Goal: Information Seeking & Learning: Learn about a topic

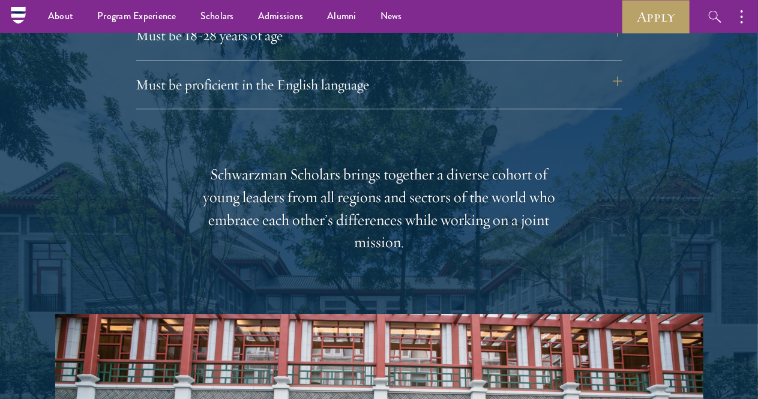
scroll to position [1658, 0]
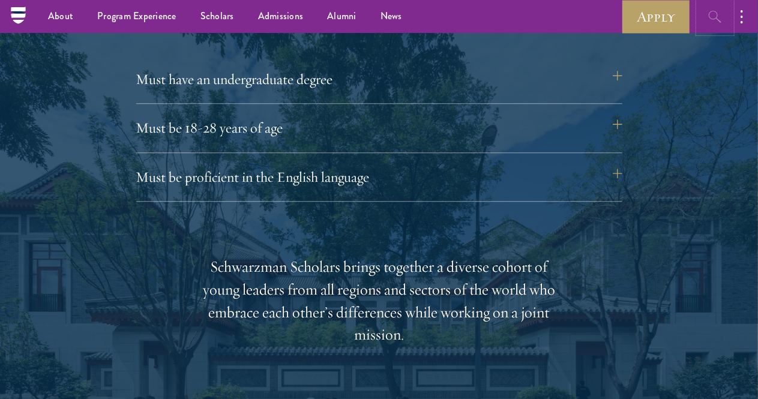
click at [701, 16] on button "button" at bounding box center [715, 16] width 33 height 33
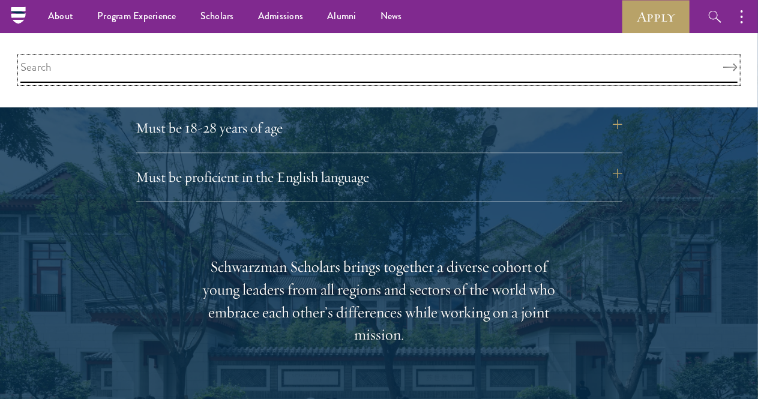
click at [516, 67] on input "search" at bounding box center [378, 70] width 717 height 26
type input "toolkit"
click at [723, 64] on button "Search" at bounding box center [730, 68] width 14 height 8
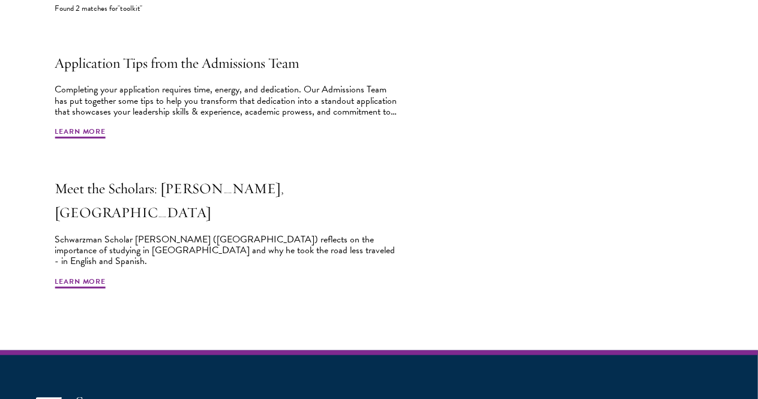
scroll to position [418, 0]
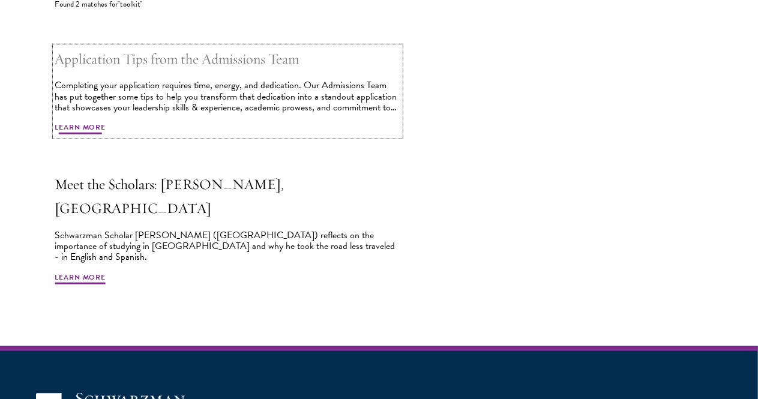
click at [106, 136] on span "Learn More" at bounding box center [80, 129] width 51 height 14
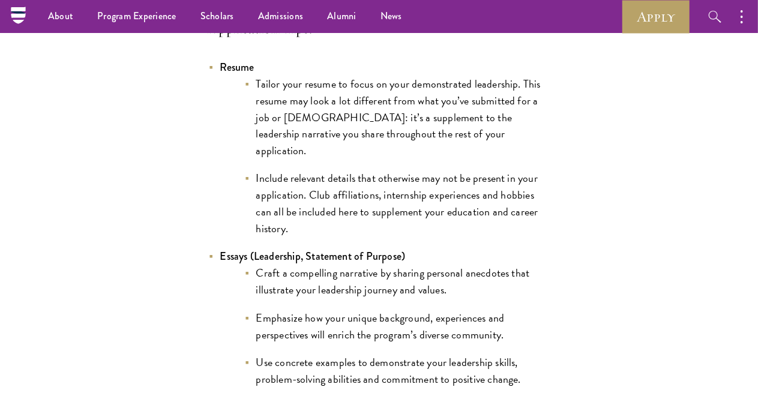
scroll to position [1000, 0]
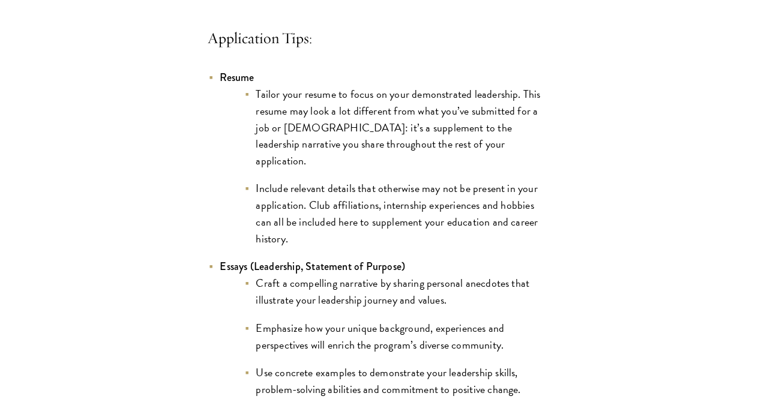
click at [244, 170] on li "Tailor your resume to focus on your demonstrated leadership. This resume may lo…" at bounding box center [397, 128] width 306 height 84
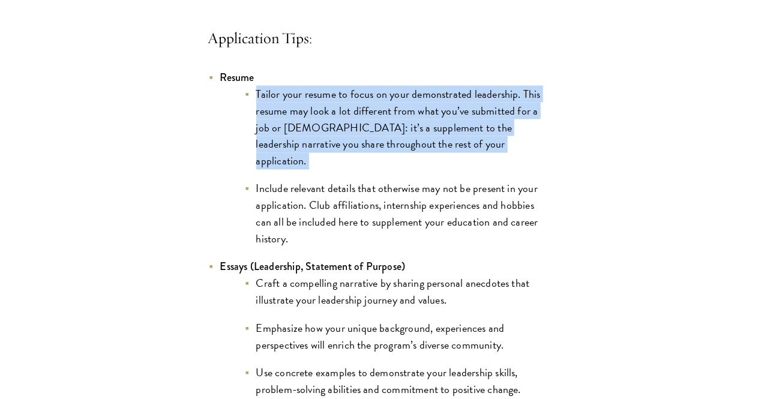
click at [244, 170] on li "Tailor your resume to focus on your demonstrated leadership. This resume may lo…" at bounding box center [397, 128] width 306 height 84
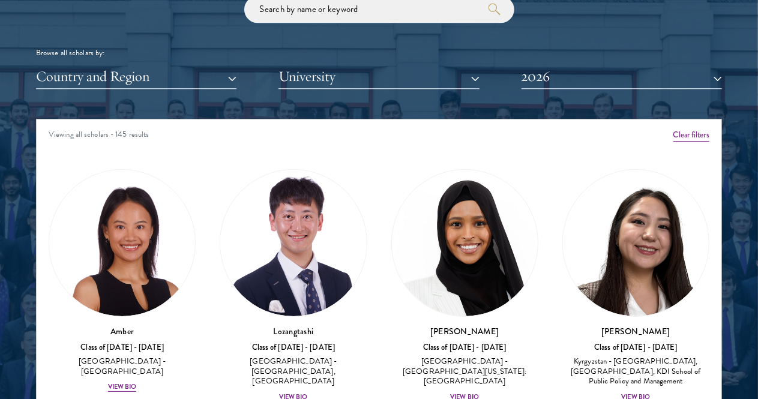
scroll to position [1448, 0]
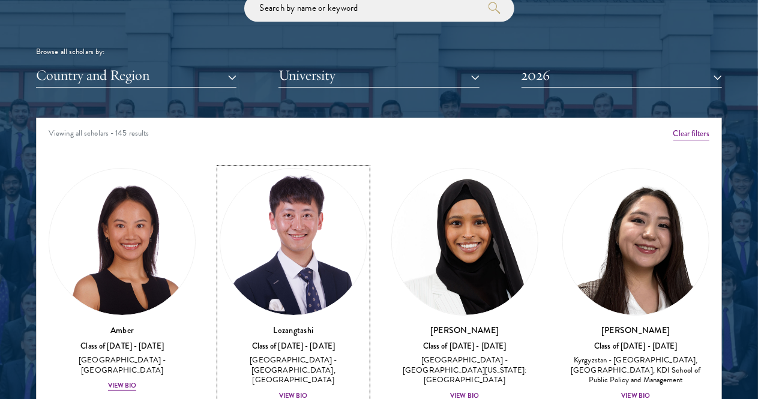
click at [279, 391] on div "View Bio" at bounding box center [293, 396] width 29 height 10
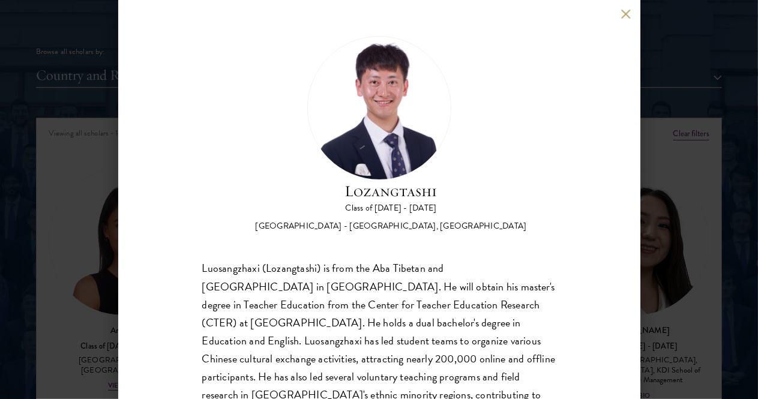
scroll to position [82, 0]
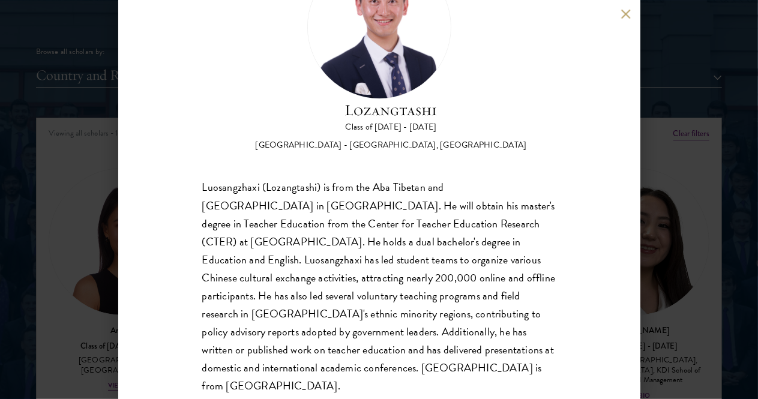
click at [709, 331] on div "Lozangtashi Class of 2025 - 2026 China - South-Central Minzu University, Beijin…" at bounding box center [379, 199] width 758 height 399
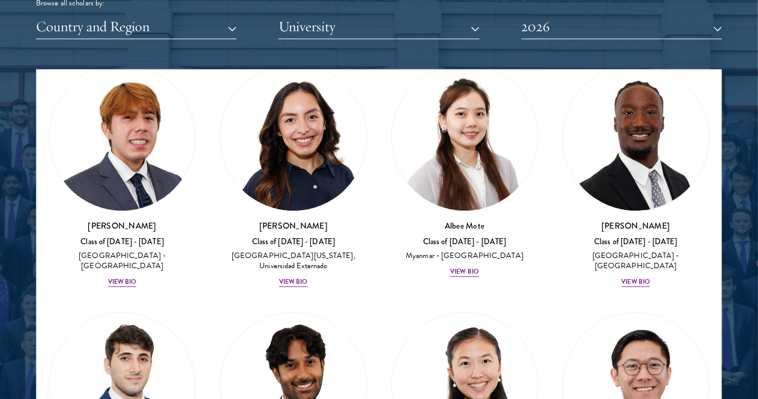
scroll to position [5975, 0]
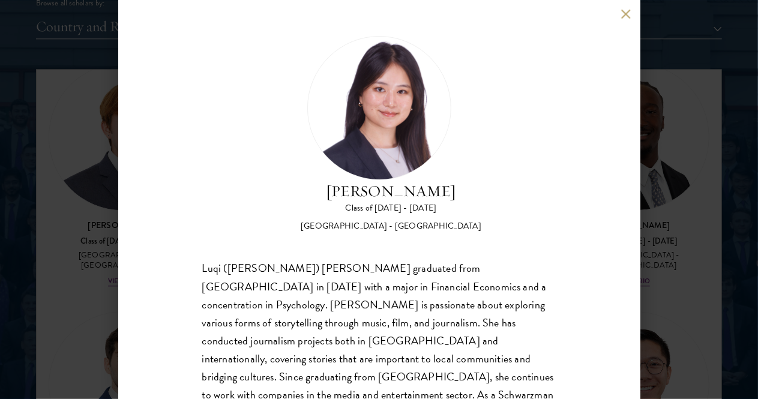
scroll to position [42, 0]
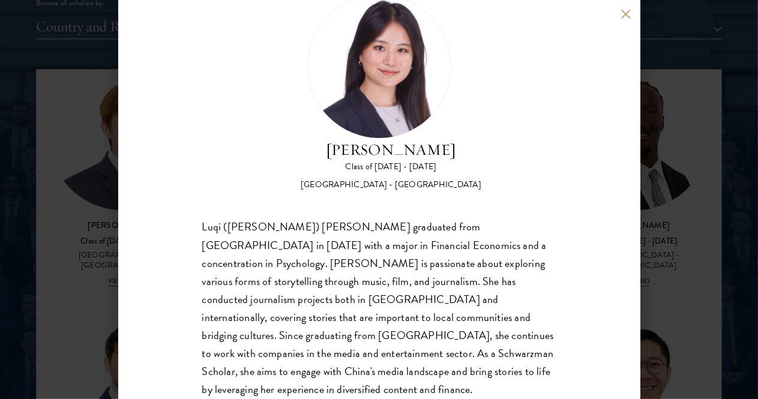
click at [370, 337] on div "Luqi (Eva) Wu graduated from Columbia University in May 2024 with a major in Fi…" at bounding box center [379, 326] width 354 height 217
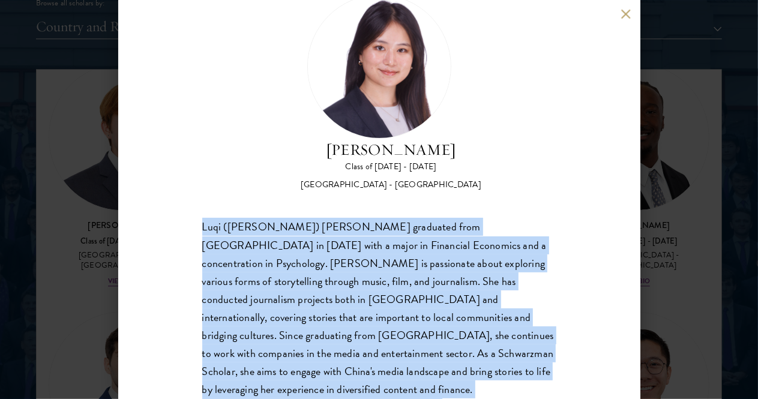
click at [370, 337] on div "Luqi (Eva) Wu graduated from Columbia University in May 2024 with a major in Fi…" at bounding box center [379, 326] width 354 height 217
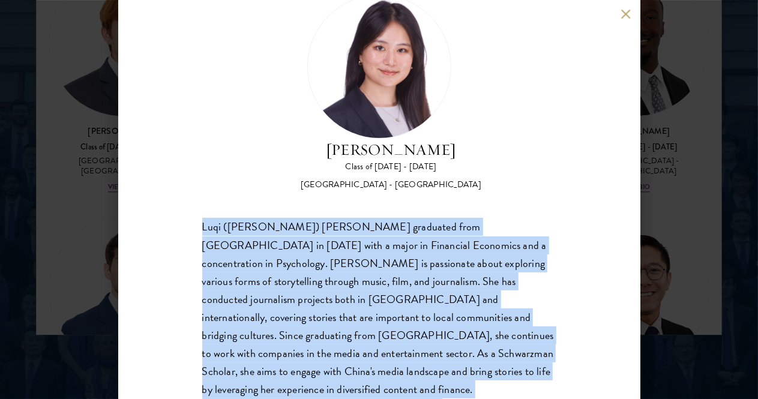
scroll to position [1593, 0]
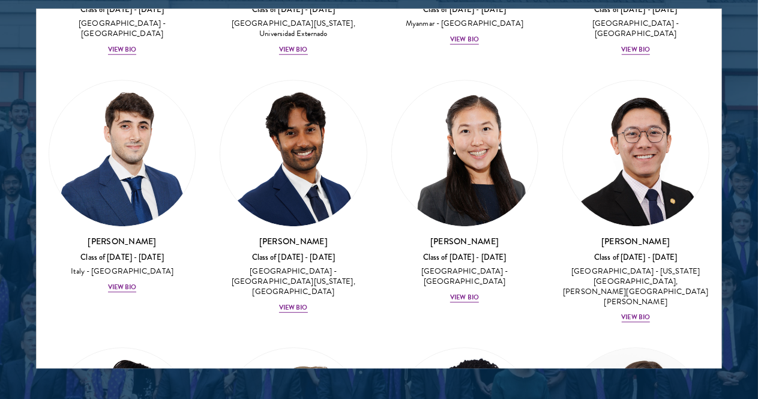
scroll to position [1550, 0]
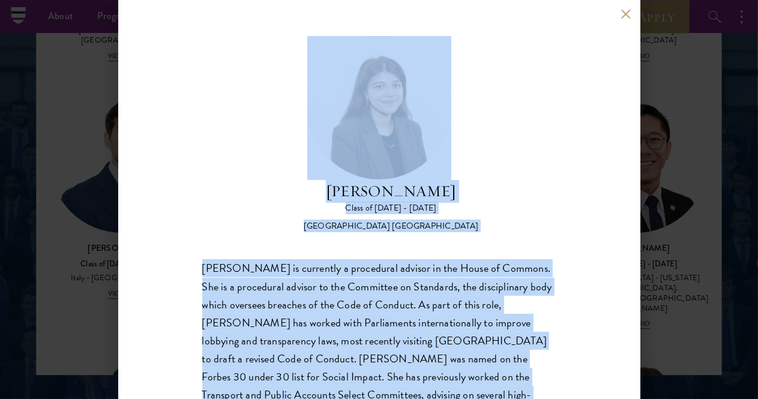
click at [424, 308] on div "Wafia Zia is currently a procedural advisor in the House of Commons. She is a p…" at bounding box center [379, 341] width 354 height 162
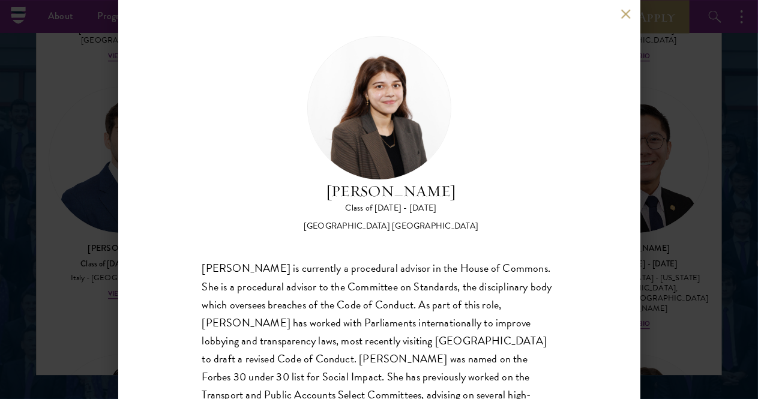
click at [412, 318] on div "Wafia Zia is currently a procedural advisor in the House of Commons. She is a p…" at bounding box center [379, 341] width 354 height 162
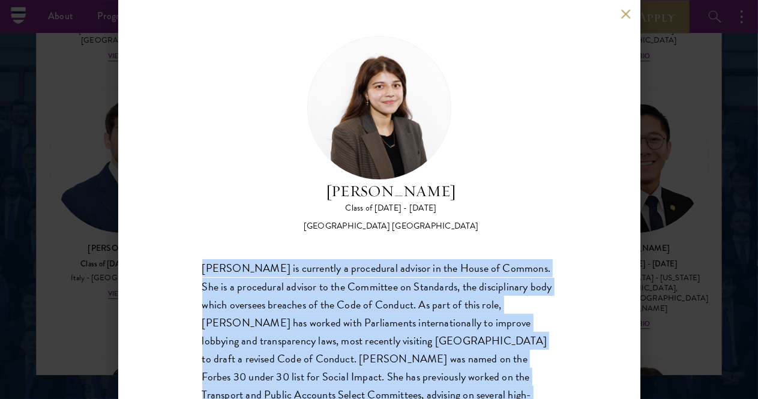
click at [412, 318] on div "Wafia Zia is currently a procedural advisor in the House of Commons. She is a p…" at bounding box center [379, 341] width 354 height 162
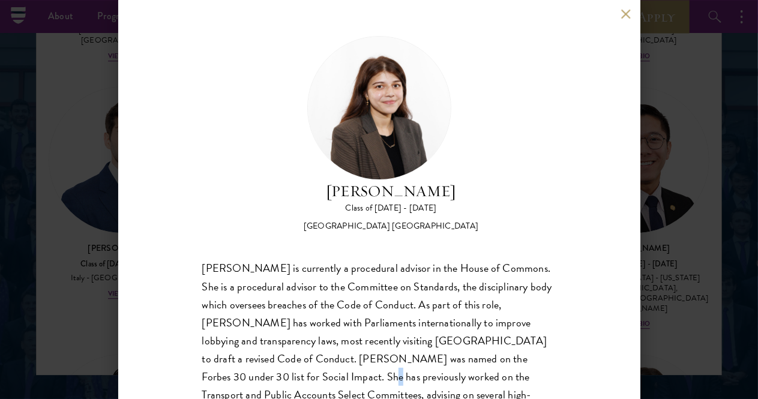
click at [390, 329] on div "Wafia Zia is currently a procedural advisor in the House of Commons. She is a p…" at bounding box center [379, 341] width 354 height 162
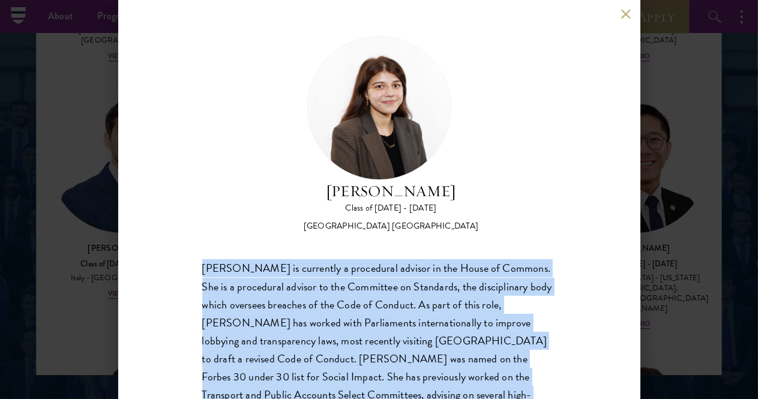
click at [390, 329] on div "Wafia Zia is currently a procedural advisor in the House of Commons. She is a p…" at bounding box center [379, 341] width 354 height 162
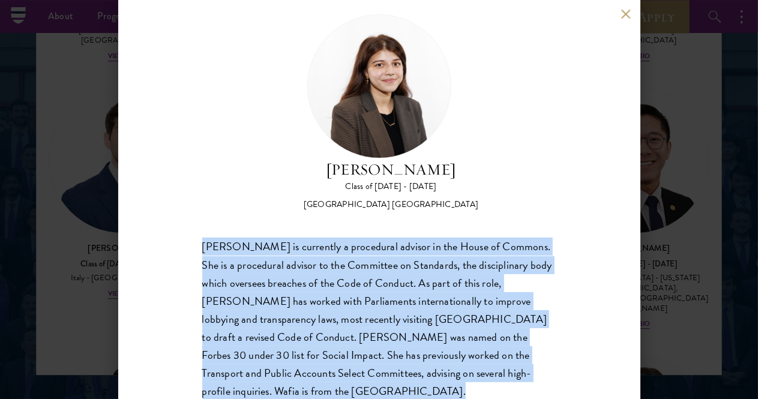
click at [481, 159] on div "Wafia Zia Class of 2025 - 2026 United Kingdom - University College London Wafia…" at bounding box center [379, 207] width 354 height 386
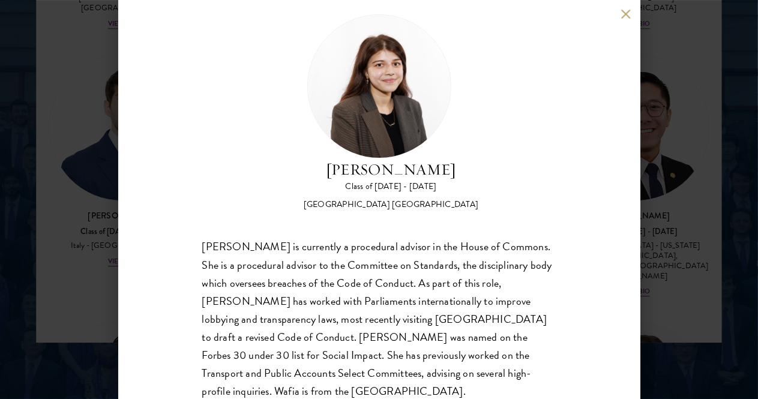
scroll to position [1584, 0]
click at [708, 214] on div "Wafia Zia Class of 2025 - 2026 United Kingdom - University College London Wafia…" at bounding box center [379, 199] width 758 height 399
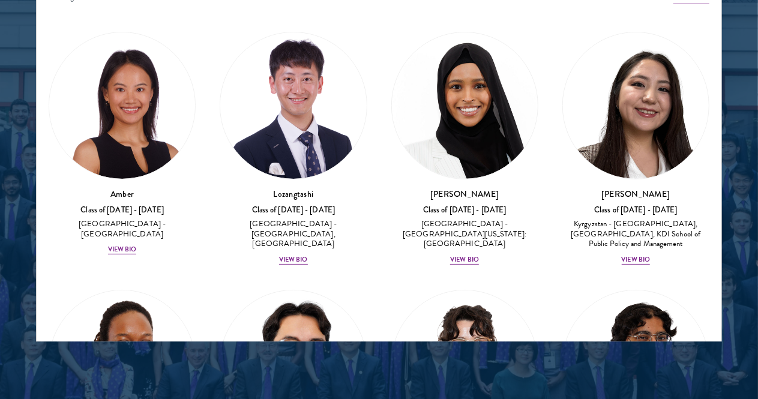
scroll to position [6085, 0]
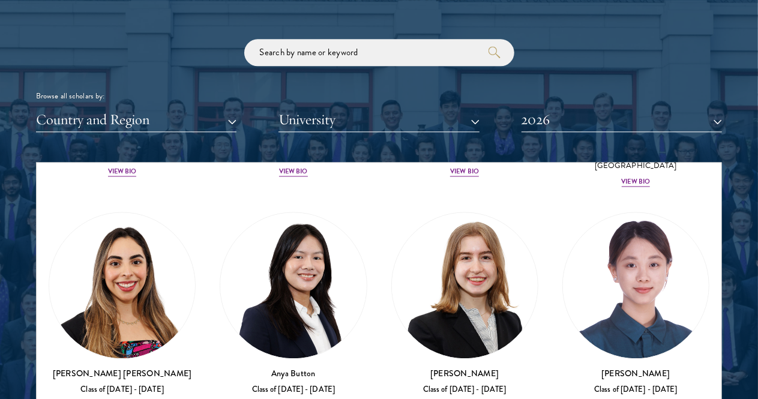
scroll to position [1293, 0]
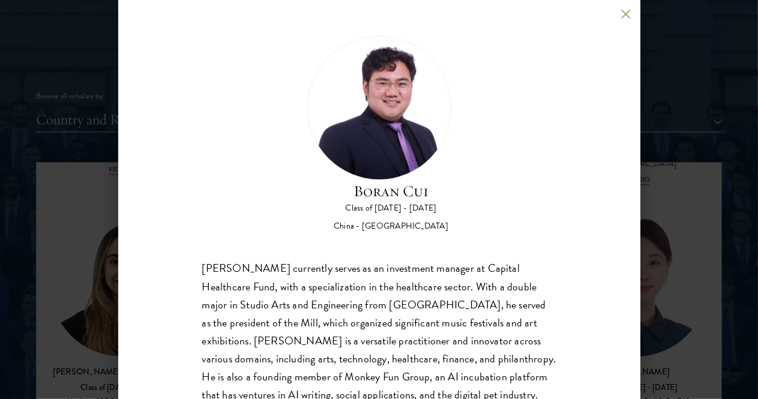
click at [271, 368] on div "Boran Cui currently serves as an investment manager at Capital Healthcare Fund,…" at bounding box center [379, 341] width 354 height 162
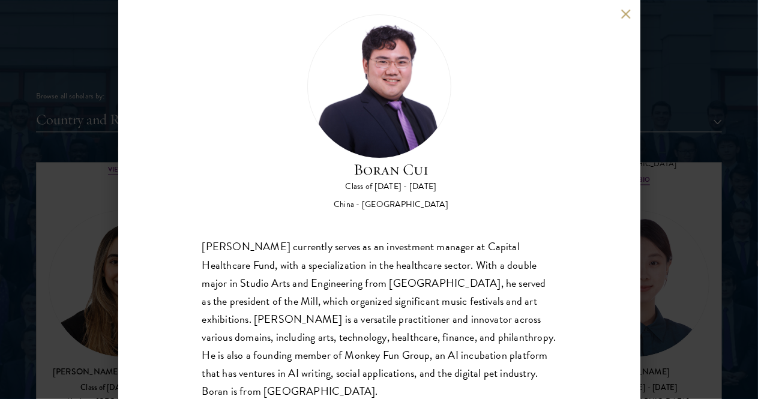
click at [312, 294] on div "Boran Cui currently serves as an investment manager at Capital Healthcare Fund,…" at bounding box center [379, 319] width 354 height 162
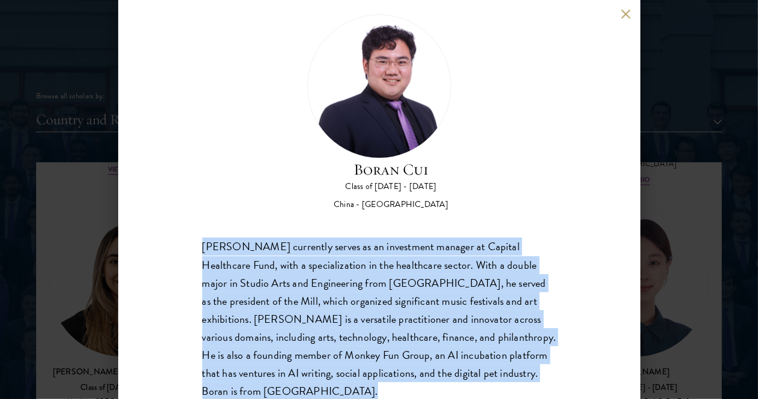
click at [312, 294] on div "Boran Cui currently serves as an investment manager at Capital Healthcare Fund,…" at bounding box center [379, 319] width 354 height 162
click at [408, 238] on div "Boran Cui currently serves as an investment manager at Capital Healthcare Fund,…" at bounding box center [379, 319] width 354 height 162
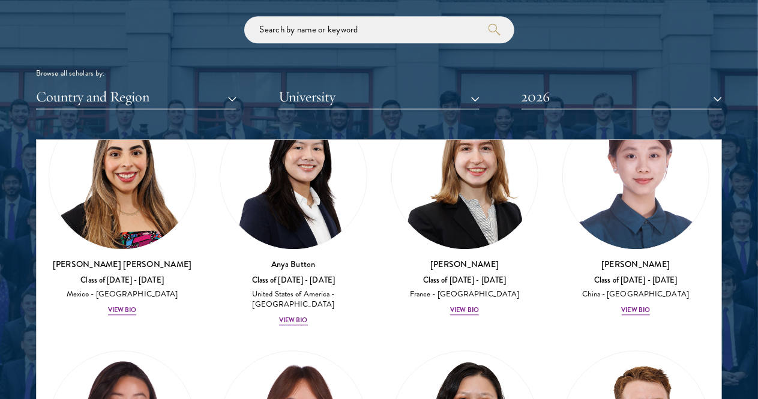
scroll to position [1379, 0]
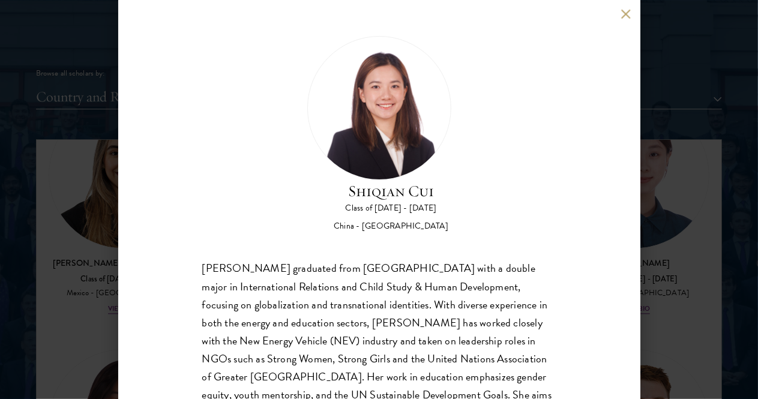
scroll to position [62, 0]
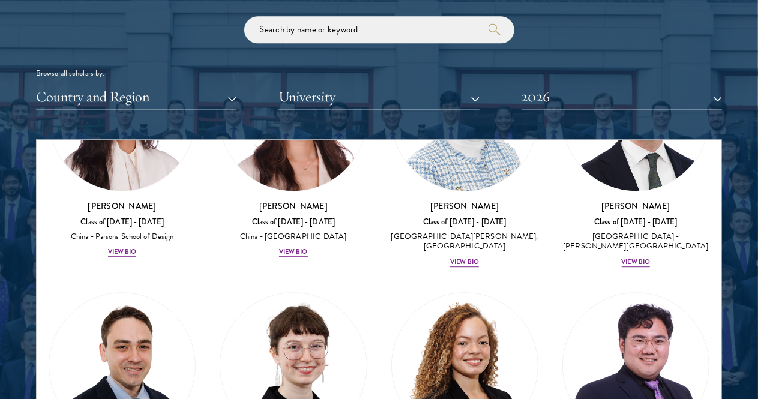
scroll to position [1695, 0]
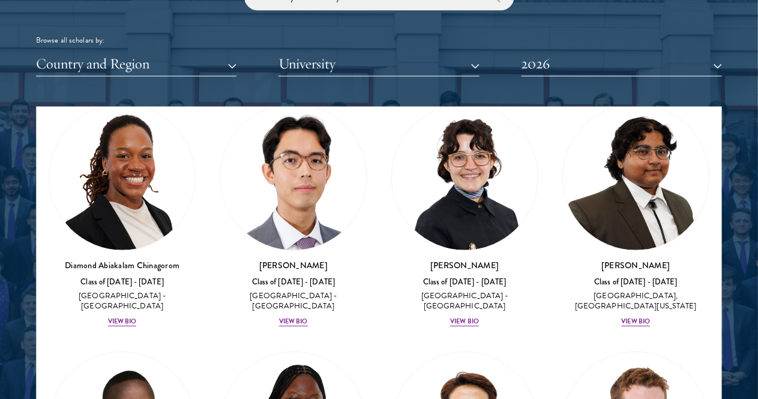
scroll to position [282, 0]
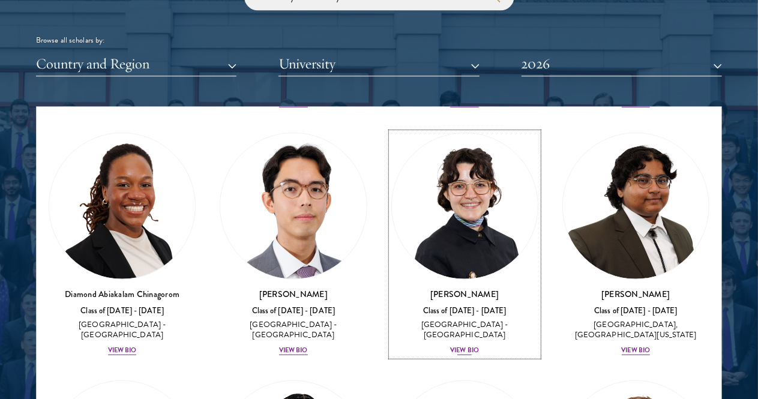
click at [391, 320] on div "United States of America - Pomona College" at bounding box center [464, 330] width 147 height 20
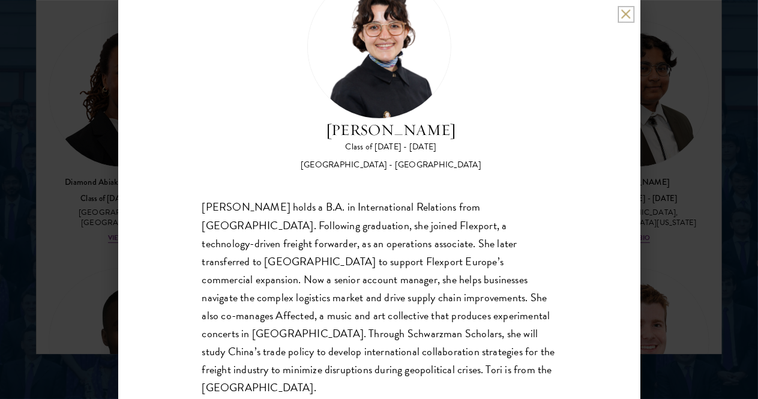
scroll to position [1572, 0]
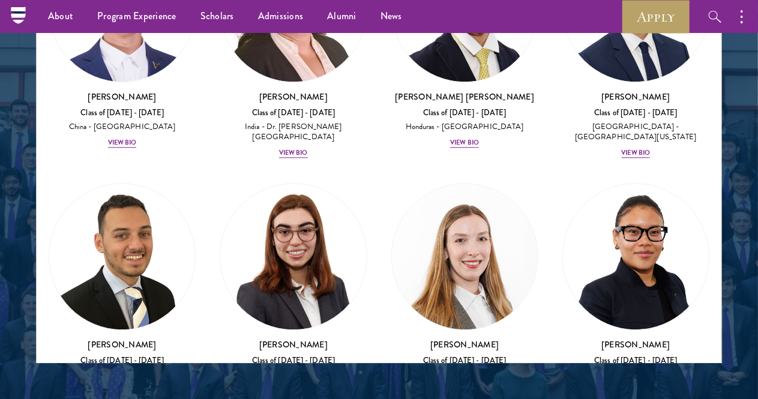
scroll to position [3596, 0]
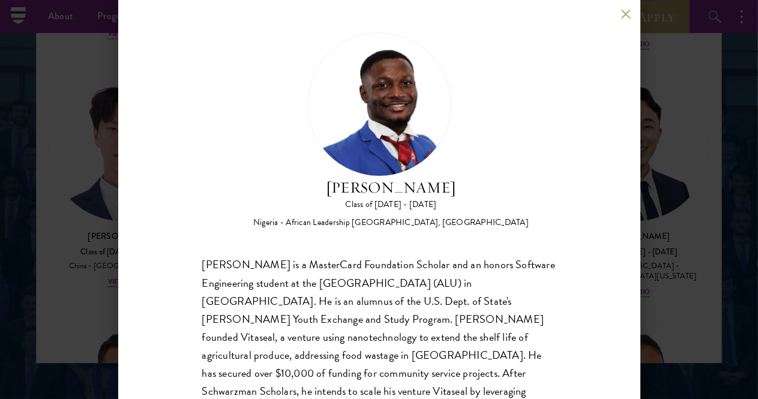
scroll to position [42, 0]
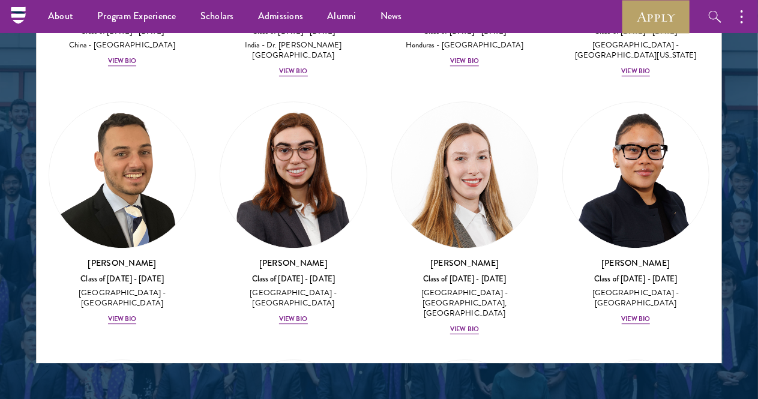
scroll to position [3818, 0]
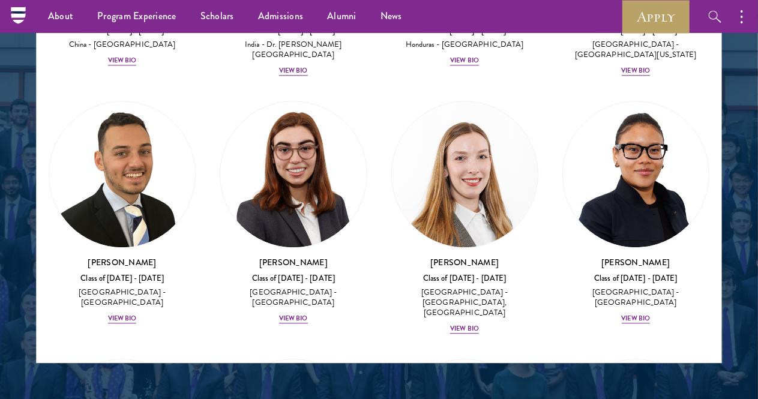
click at [732, 170] on div at bounding box center [379, 64] width 758 height 742
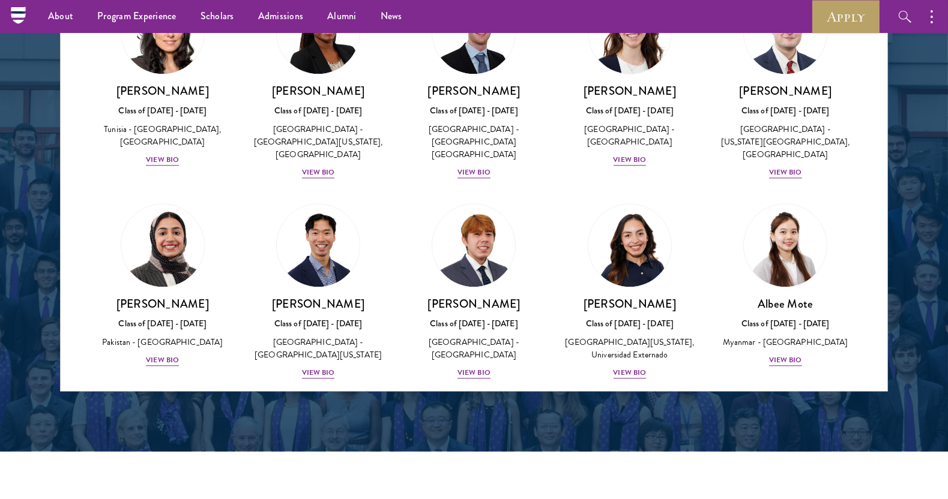
scroll to position [3865, 0]
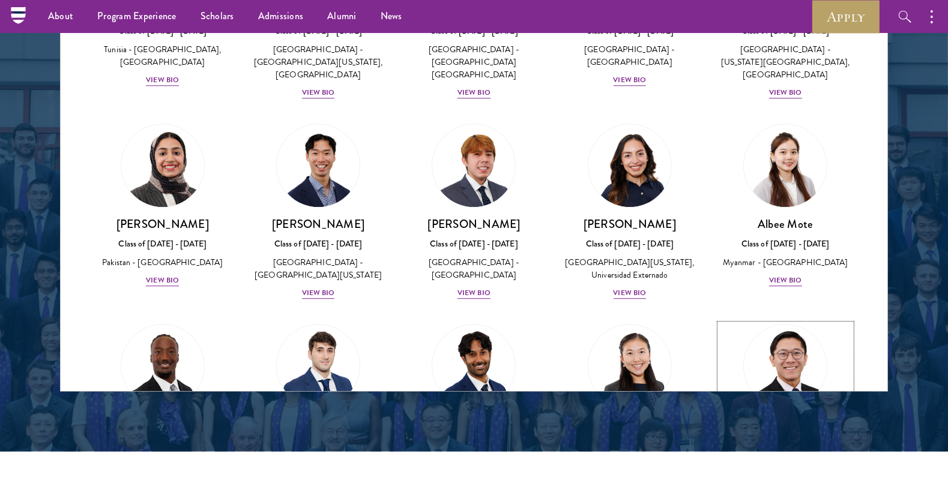
click at [758, 399] on div "United States of America - Washington State University, Johns Hopkins University" at bounding box center [785, 488] width 131 height 63
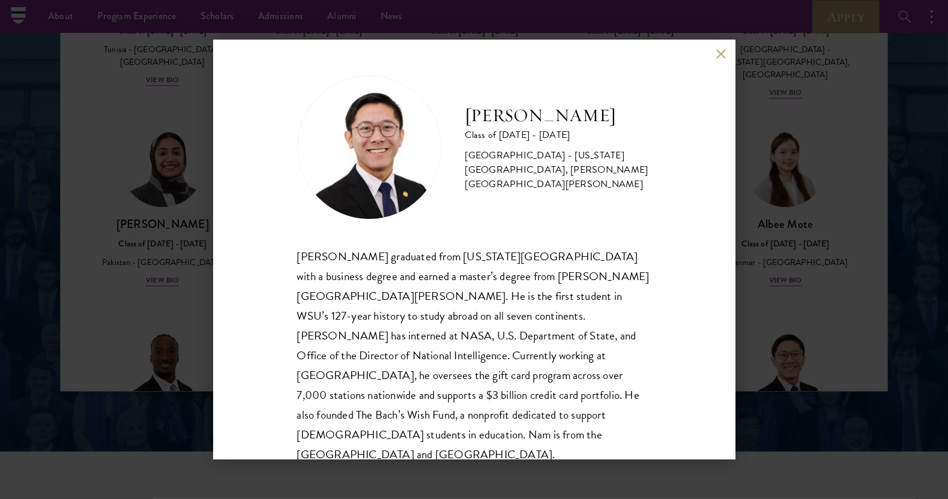
scroll to position [1, 0]
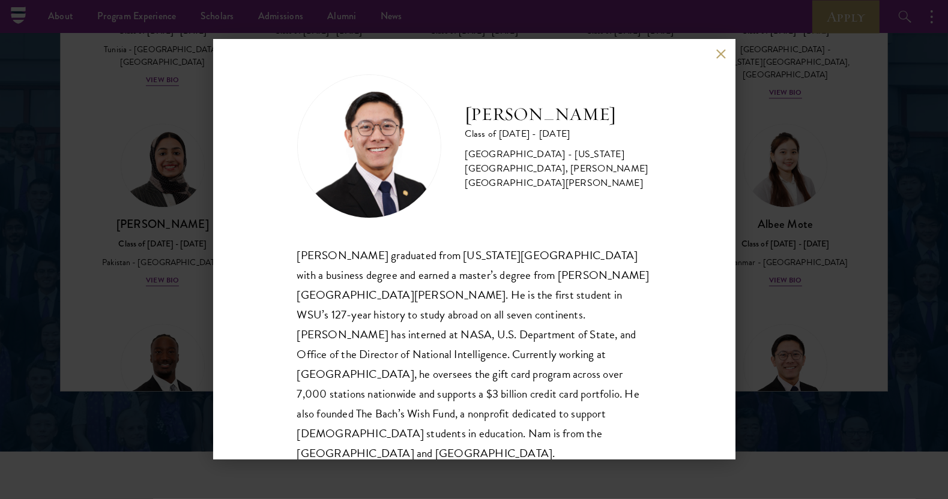
click at [674, 232] on div "Nam Nguyen Class of 2025 - 2026 United States of America - Washington State Uni…" at bounding box center [474, 250] width 522 height 420
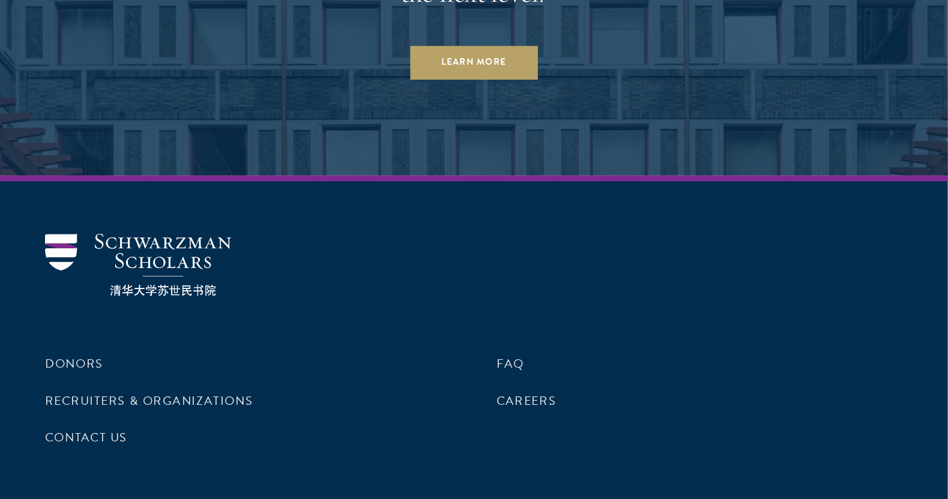
scroll to position [3671, 0]
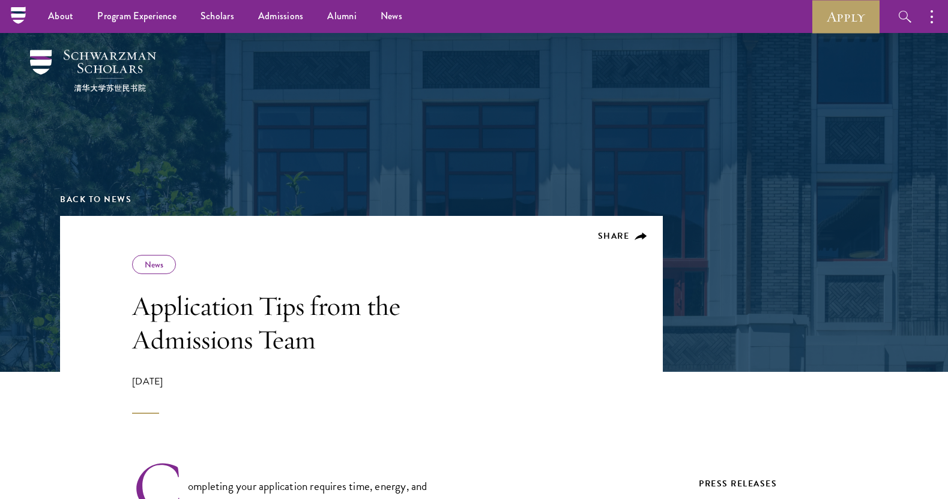
scroll to position [999, 0]
